Goal: Task Accomplishment & Management: Manage account settings

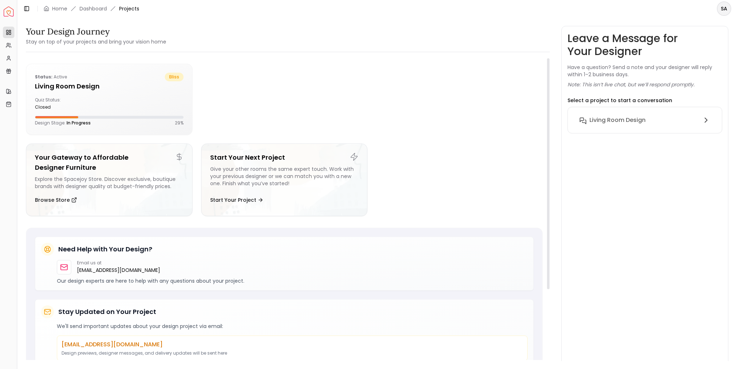
click at [100, 89] on h5 "Living Room design" at bounding box center [109, 86] width 149 height 10
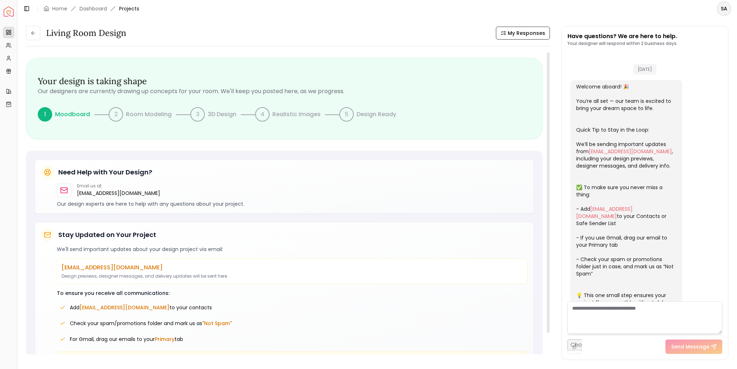
scroll to position [890, 0]
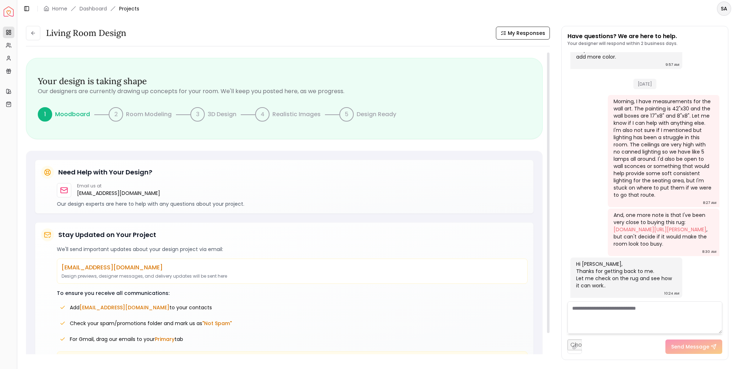
click at [147, 110] on p "Room Modeling" at bounding box center [149, 114] width 46 height 9
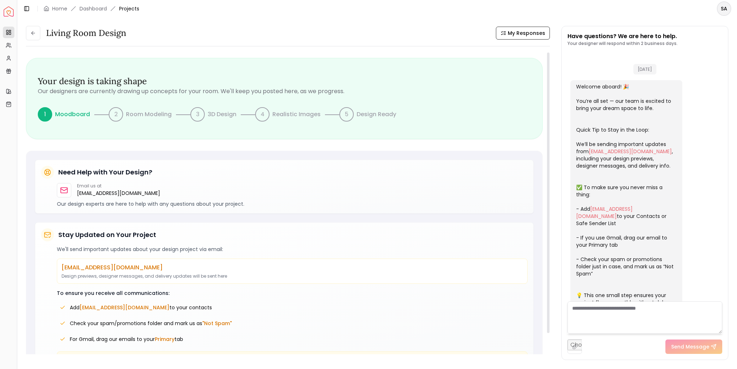
scroll to position [890, 0]
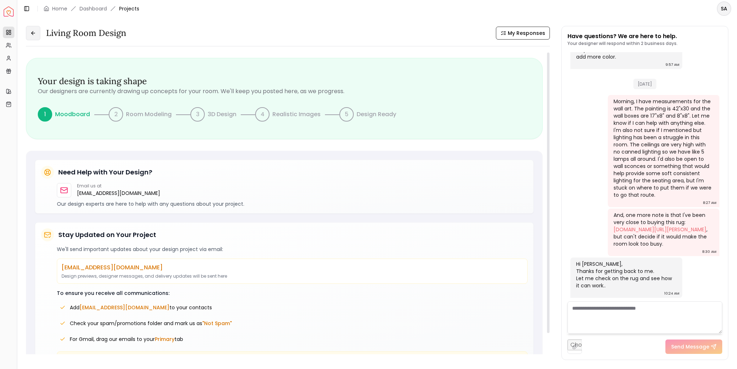
click at [33, 29] on button at bounding box center [33, 33] width 14 height 14
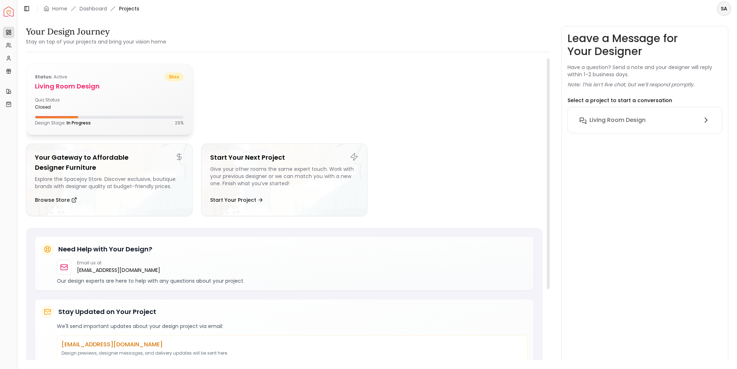
click at [85, 83] on h5 "Living Room design" at bounding box center [109, 86] width 149 height 10
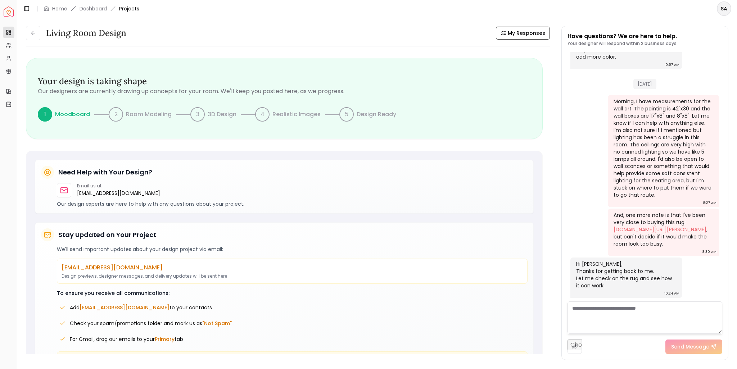
click at [6, 11] on img "Spacejoy" at bounding box center [9, 11] width 10 height 10
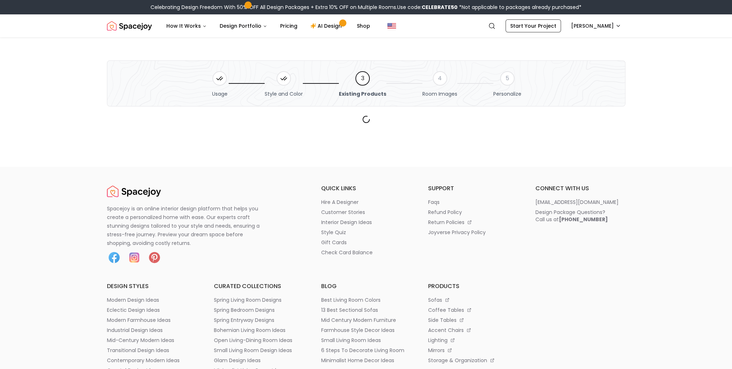
click at [582, 27] on html "Celebrating Design Freedom With 50% OFF All Design Packages + Extra 10% OFF on …" at bounding box center [366, 341] width 732 height 683
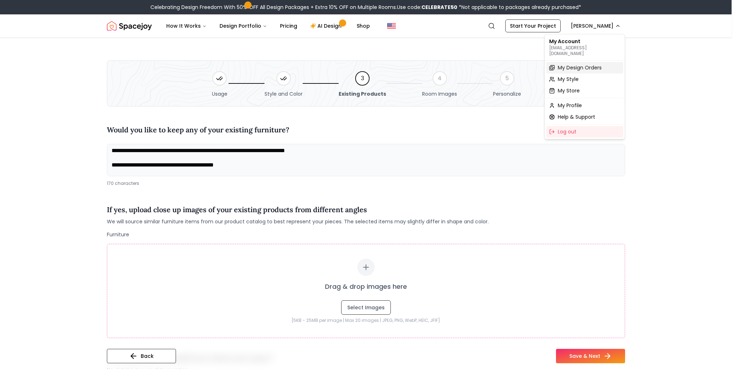
click at [564, 64] on span "My Design Orders" at bounding box center [580, 67] width 44 height 7
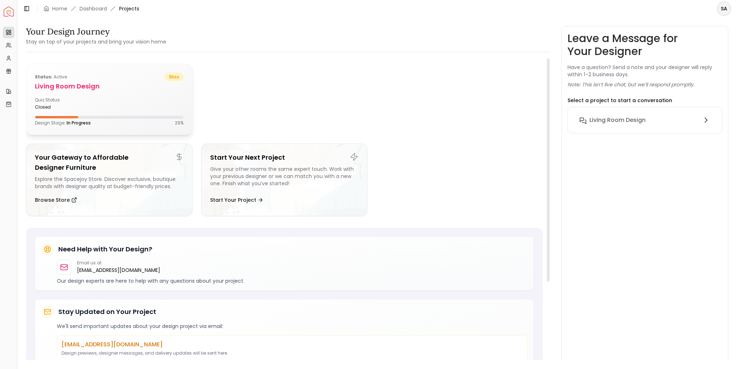
click at [109, 99] on div "Quiz Status: closed" at bounding box center [109, 103] width 149 height 13
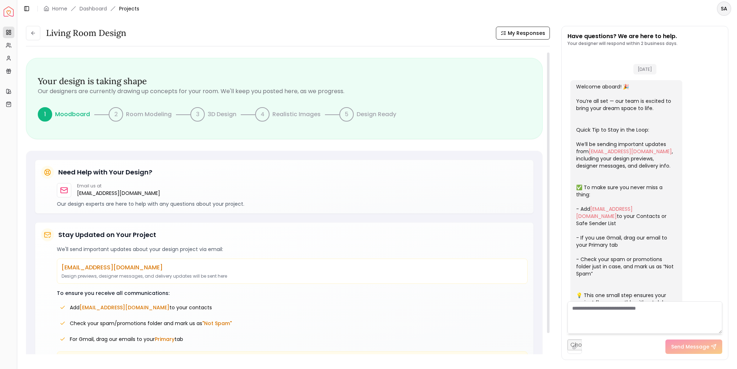
scroll to position [890, 0]
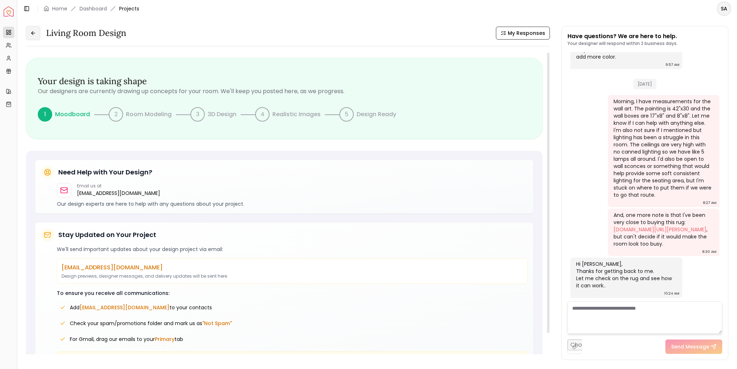
drag, startPoint x: 30, startPoint y: 31, endPoint x: 32, endPoint y: 34, distance: 3.9
click at [29, 31] on button at bounding box center [33, 33] width 14 height 14
